Goal: Information Seeking & Learning: Check status

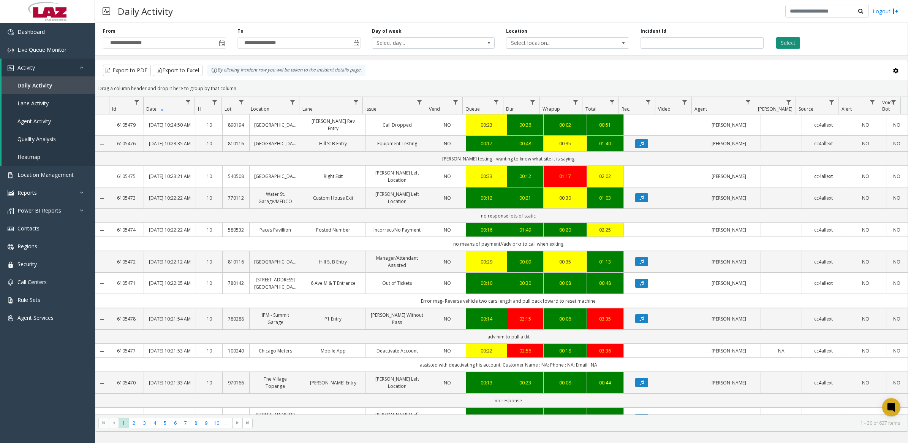
click at [792, 46] on button "Select" at bounding box center [788, 42] width 24 height 11
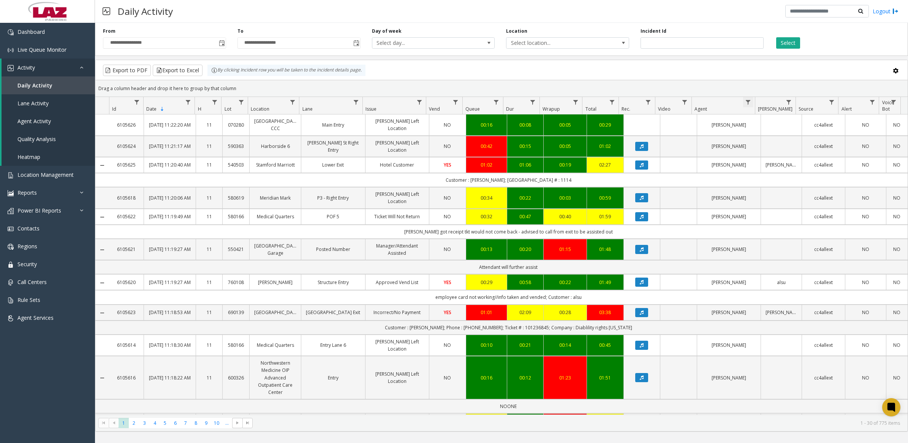
click at [747, 100] on span "Data table" at bounding box center [748, 102] width 6 height 6
click at [769, 141] on input "Agent Filter" at bounding box center [780, 135] width 65 height 13
type input "*******"
click button "Filter" at bounding box center [797, 206] width 31 height 17
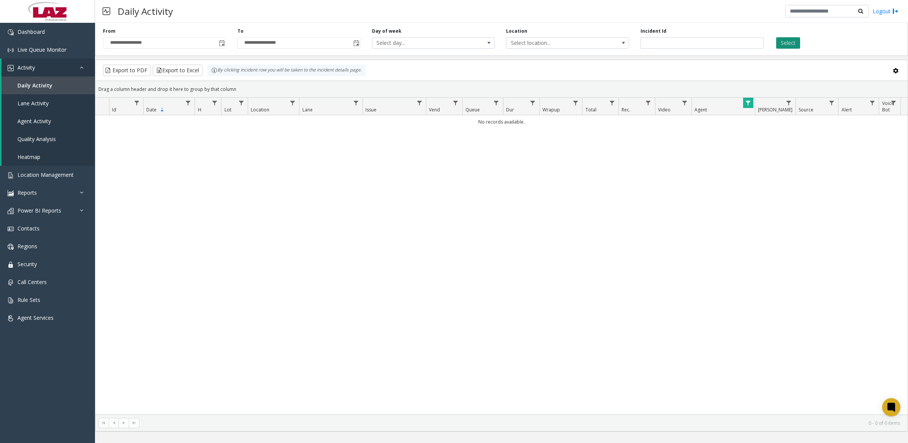
click at [780, 37] on button "Select" at bounding box center [788, 42] width 24 height 11
click at [789, 41] on button "Select" at bounding box center [788, 42] width 24 height 11
click at [786, 42] on button "Select" at bounding box center [788, 42] width 24 height 11
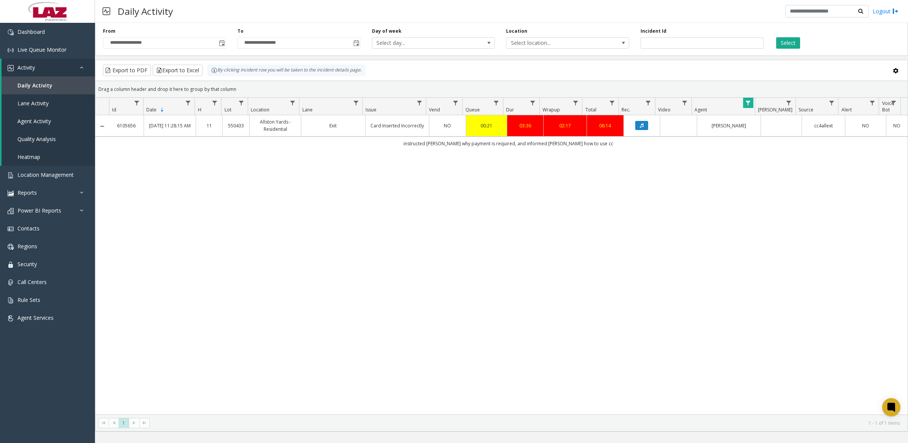
click at [776, 37] on button "Select" at bounding box center [788, 42] width 24 height 11
